Goal: Check status: Check status

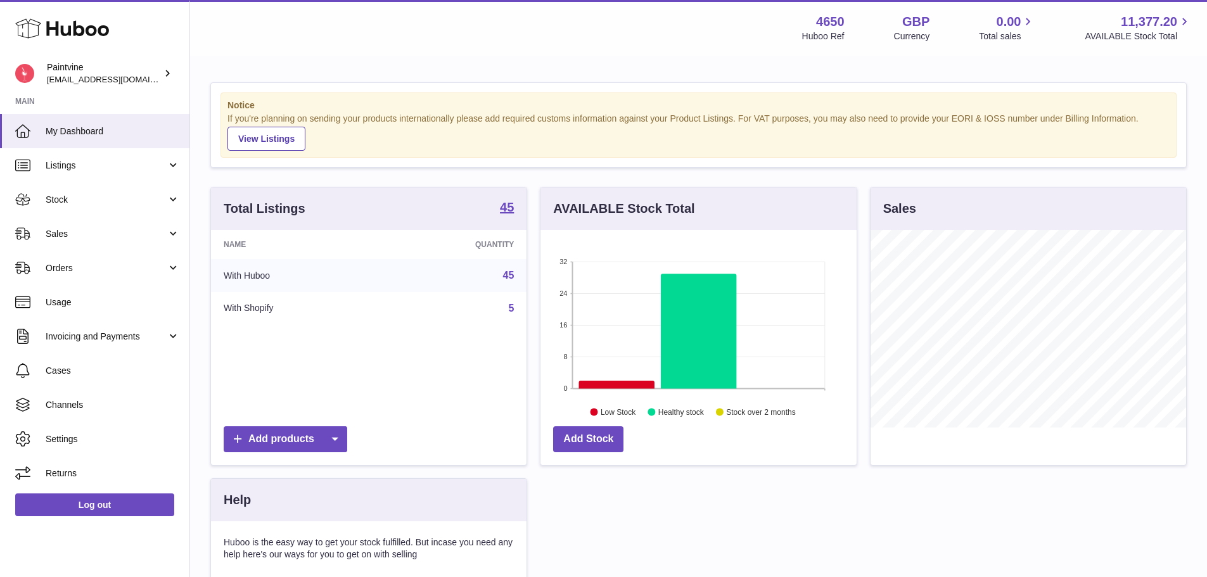
scroll to position [198, 316]
click at [71, 238] on span "Sales" at bounding box center [106, 234] width 121 height 12
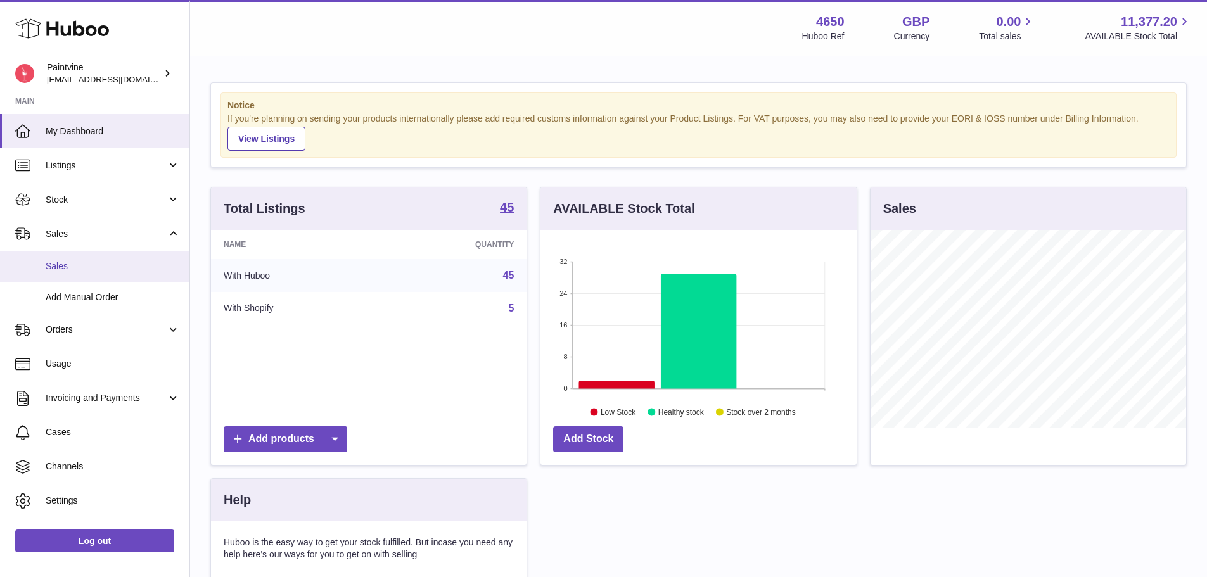
click at [89, 257] on link "Sales" at bounding box center [95, 266] width 190 height 31
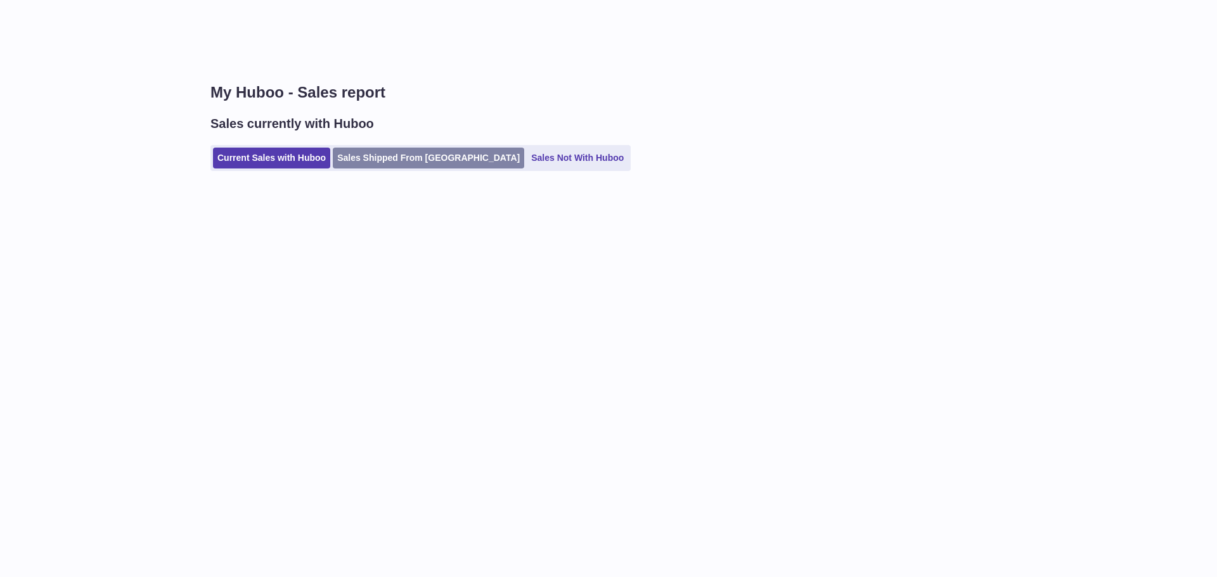
click at [399, 158] on link "Sales Shipped From Huboo" at bounding box center [428, 158] width 191 height 21
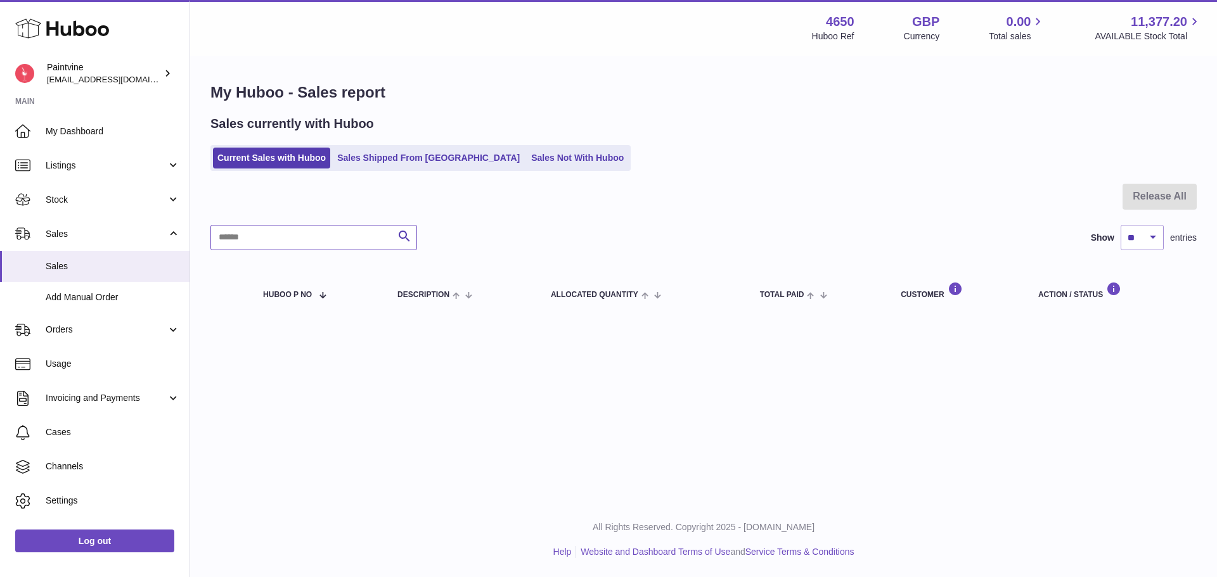
click at [359, 238] on input "text" at bounding box center [313, 237] width 207 height 25
type input "******"
click at [377, 164] on link "Sales Shipped From Huboo" at bounding box center [428, 158] width 191 height 21
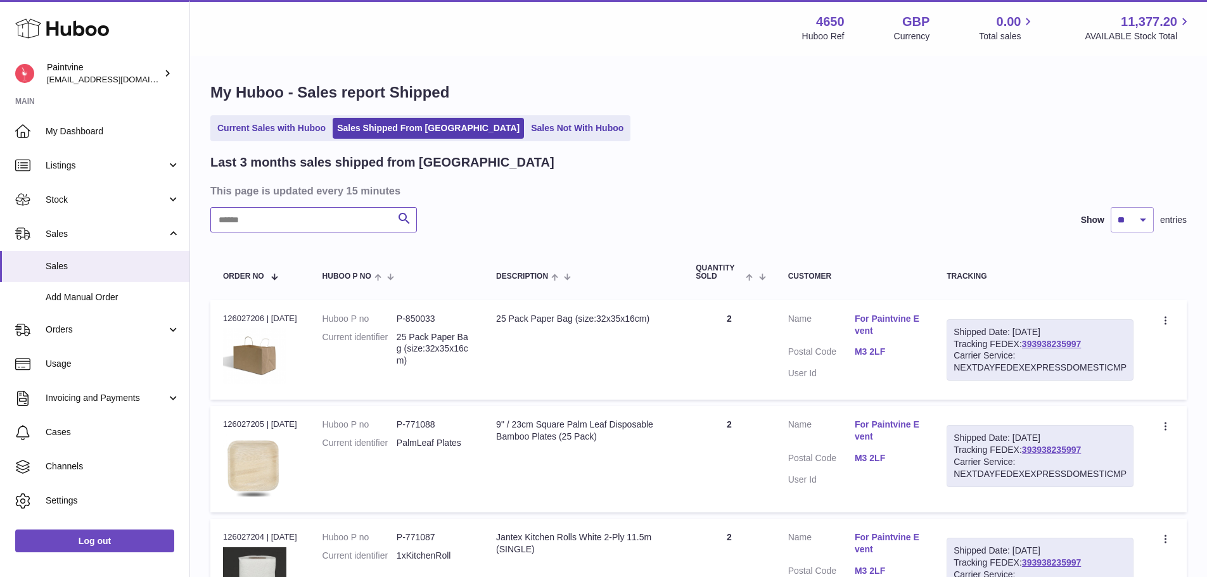
click at [277, 214] on input "text" at bounding box center [313, 219] width 207 height 25
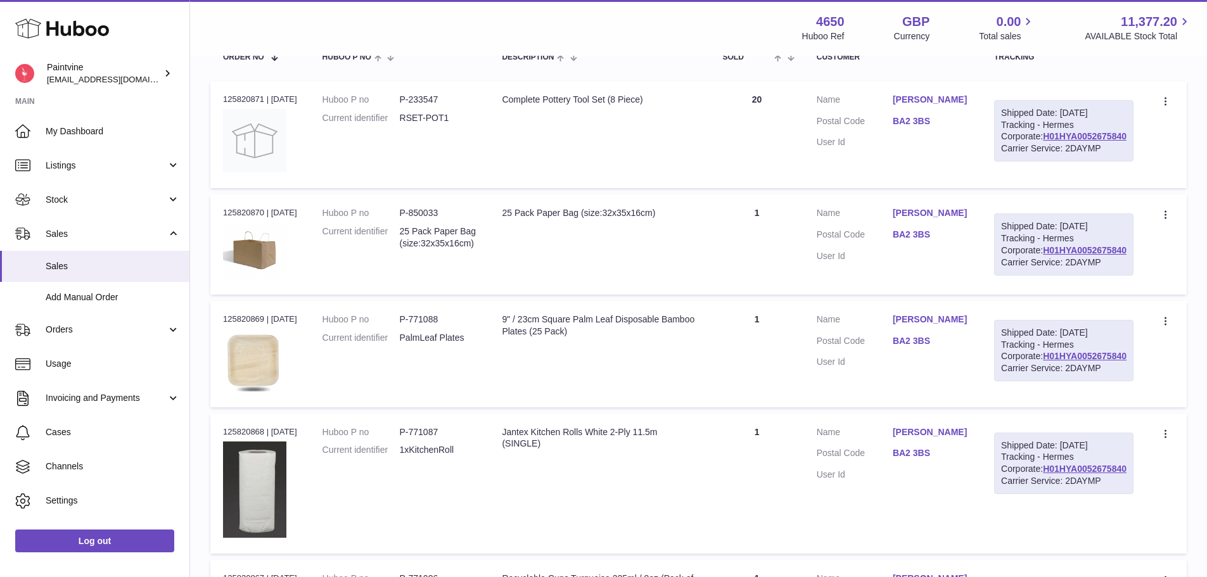
scroll to position [220, 0]
type input "******"
click at [1094, 275] on div "Shipped Date: 2nd Oct 2025 Tracking - Hermes Corporate: H01HYA0052675840 Carrie…" at bounding box center [1063, 244] width 139 height 62
click at [1095, 255] on link "H01HYA0052675840" at bounding box center [1085, 250] width 84 height 10
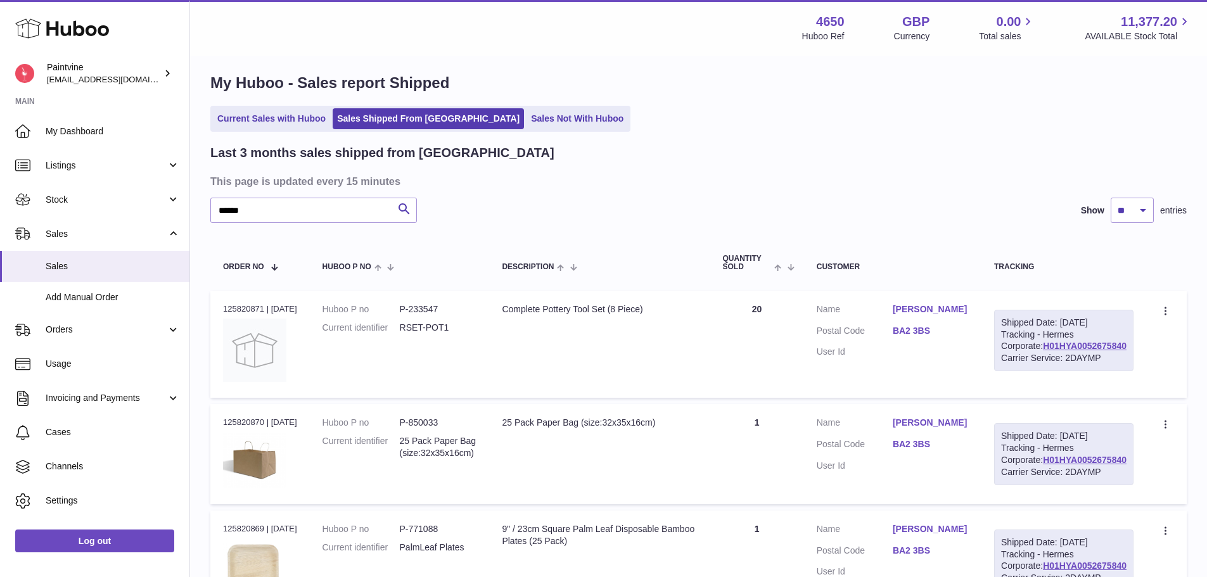
scroll to position [0, 0]
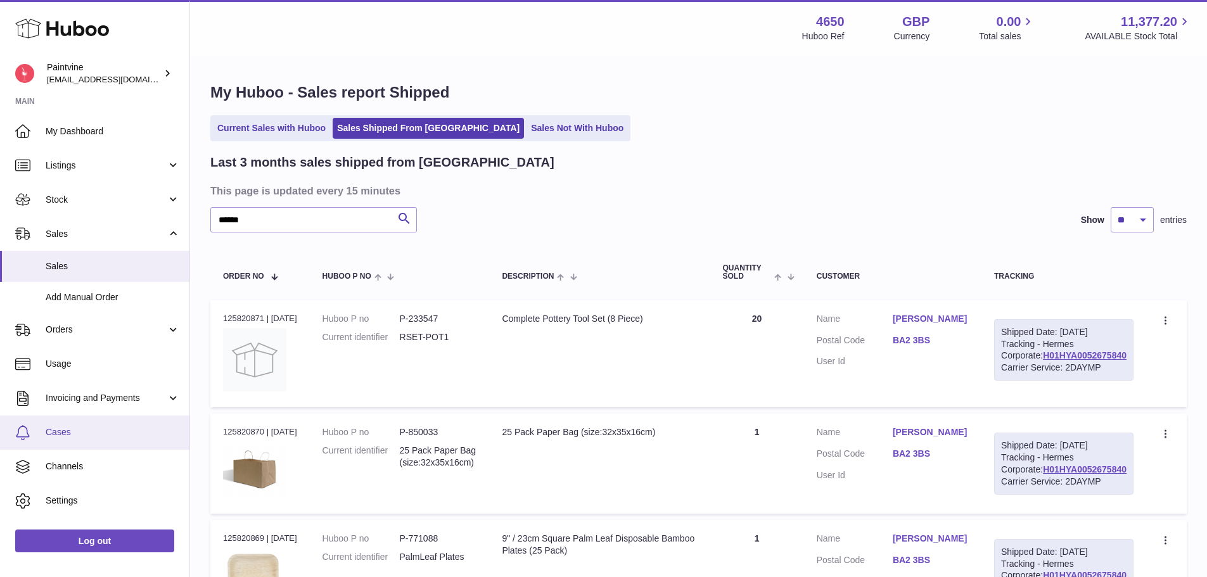
click at [94, 430] on span "Cases" at bounding box center [113, 433] width 134 height 12
